Goal: Task Accomplishment & Management: Use online tool/utility

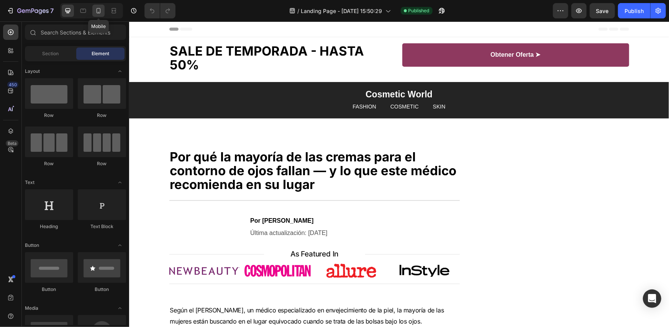
click at [97, 11] on icon at bounding box center [99, 11] width 8 height 8
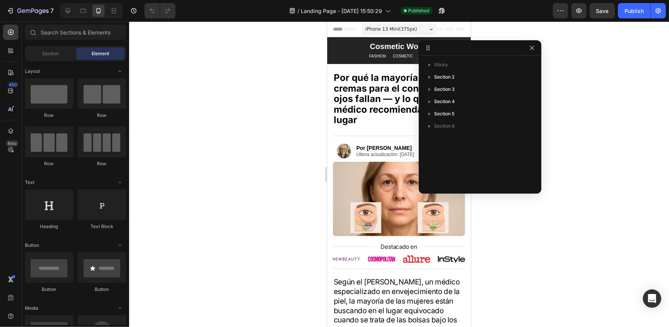
drag, startPoint x: 537, startPoint y: 48, endPoint x: 477, endPoint y: 50, distance: 59.8
click at [522, 59] on div "Sticky Section 2 Section 3 Section 4 Section 5 Section 6" at bounding box center [480, 116] width 123 height 153
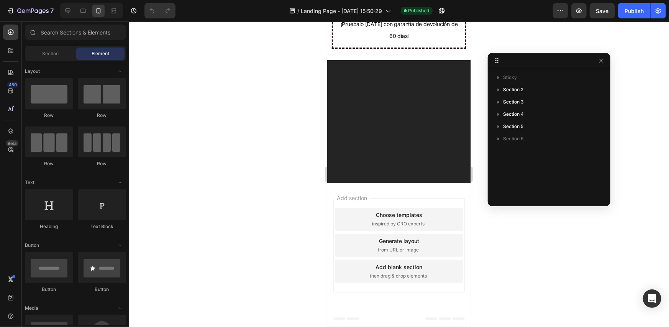
scroll to position [2516, 0]
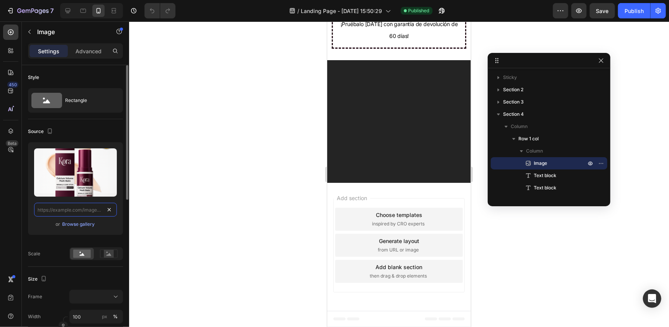
scroll to position [0, 0]
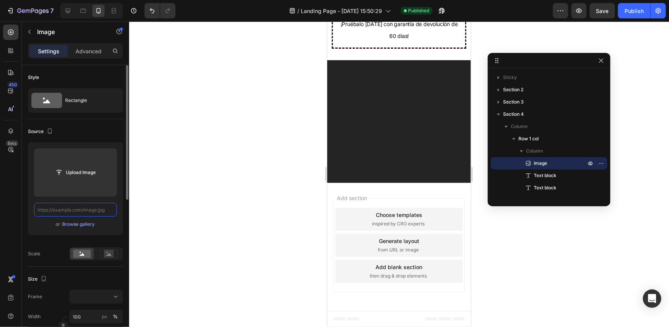
click at [86, 210] on input "text" at bounding box center [75, 210] width 83 height 14
paste input "[URL][DOMAIN_NAME]"
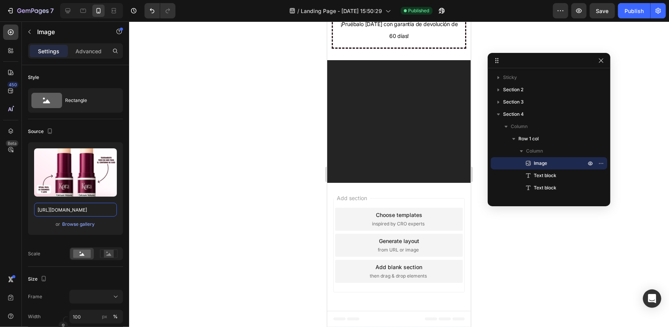
type input "[URL][DOMAIN_NAME]"
click at [265, 167] on div at bounding box center [399, 174] width 540 height 306
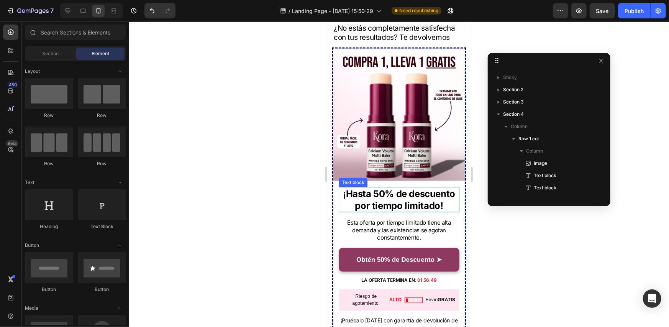
scroll to position [2516, 0]
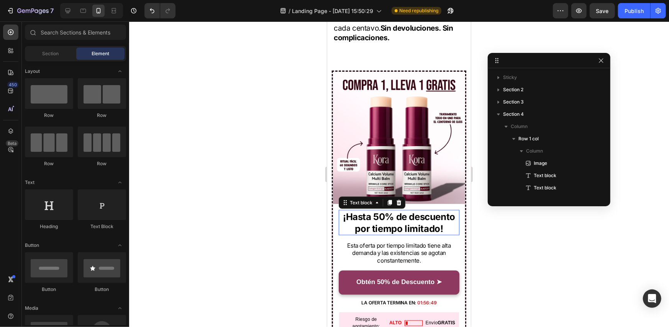
click at [385, 210] on p "¡Hasta 50% de descuento por tiempo limitado!" at bounding box center [398, 222] width 119 height 24
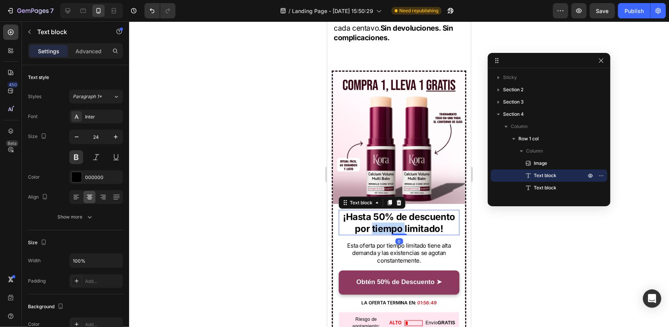
click at [385, 210] on p "¡Hasta 50% de descuento por tiempo limitado!" at bounding box center [398, 222] width 119 height 24
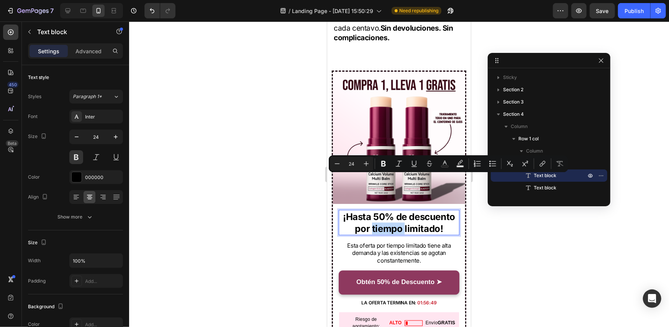
click at [370, 210] on p "¡Hasta 50% de descuento por tiempo limitado!" at bounding box center [398, 222] width 119 height 24
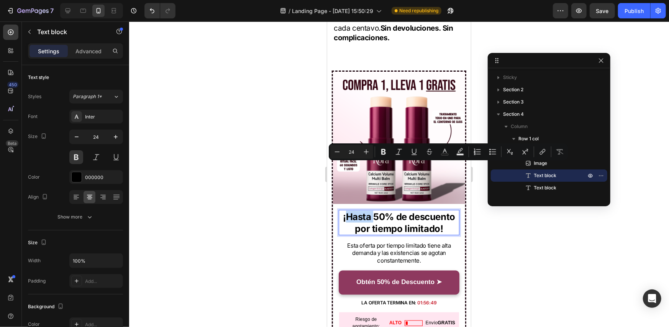
drag, startPoint x: 370, startPoint y: 169, endPoint x: 345, endPoint y: 171, distance: 24.6
click at [345, 210] on p "¡Hasta 50% de descuento por tiempo limitado!" at bounding box center [398, 222] width 119 height 24
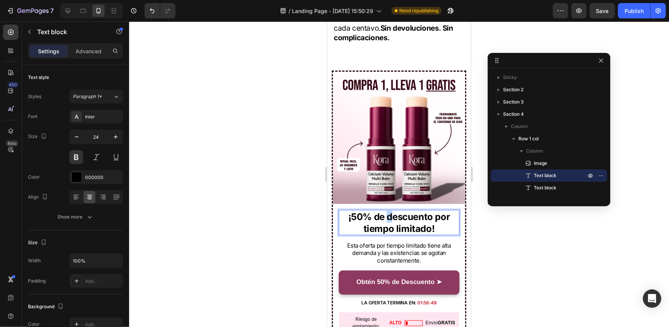
drag, startPoint x: 390, startPoint y: 167, endPoint x: 386, endPoint y: 168, distance: 4.0
click at [386, 210] on p "¡50% de descuento por tiempo limitado!" at bounding box center [398, 222] width 119 height 24
click at [361, 210] on p "¡50% de Descuento por tiempo limitado!" at bounding box center [398, 222] width 119 height 24
click at [396, 210] on p "¡50% de Descuento por Tiempo limitado!" at bounding box center [398, 222] width 119 height 24
click at [493, 237] on div at bounding box center [399, 174] width 540 height 306
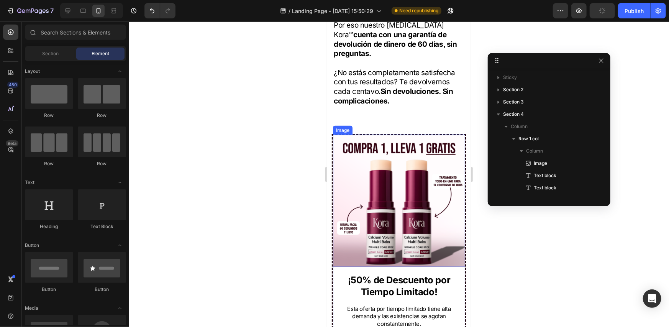
scroll to position [2440, 0]
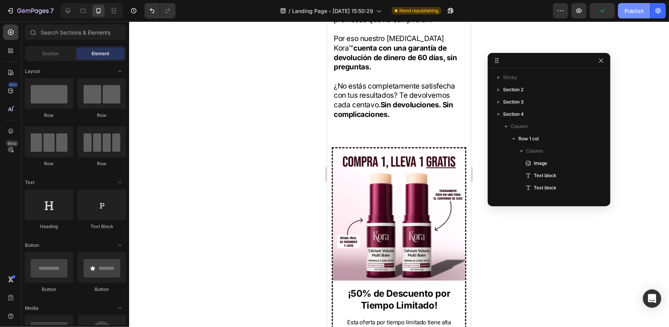
click at [635, 10] on div "Publish" at bounding box center [634, 11] width 19 height 8
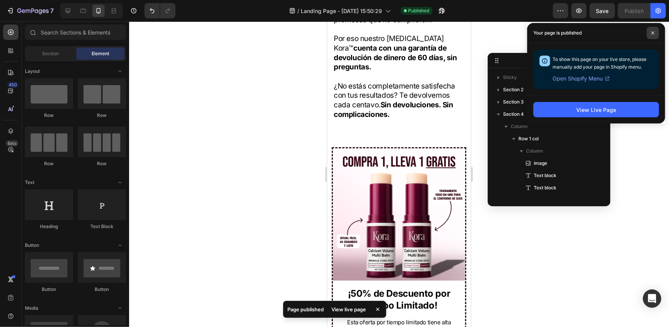
click at [652, 34] on icon at bounding box center [653, 33] width 4 height 4
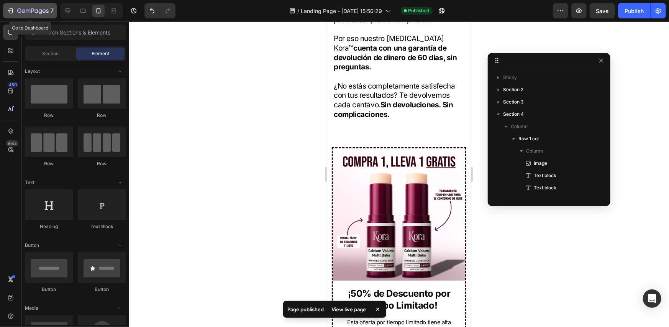
click at [11, 9] on icon "button" at bounding box center [11, 11] width 8 height 8
